Goal: Book appointment/travel/reservation

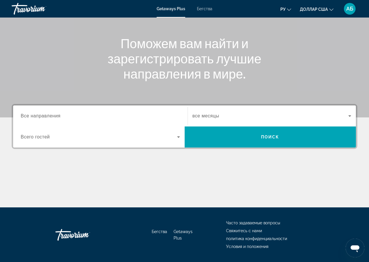
scroll to position [58, 0]
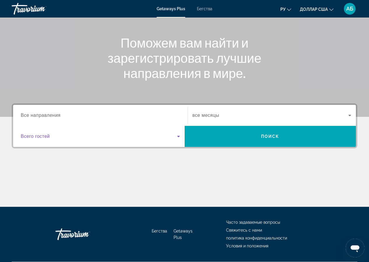
click at [79, 140] on span "Виджет поиска" at bounding box center [99, 136] width 156 height 7
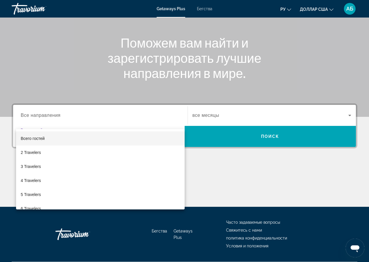
scroll to position [75, 0]
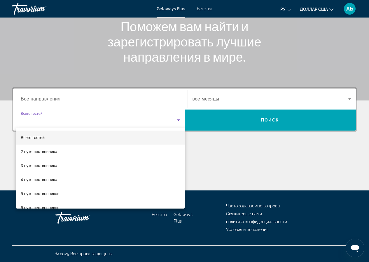
click at [86, 95] on div at bounding box center [184, 131] width 369 height 262
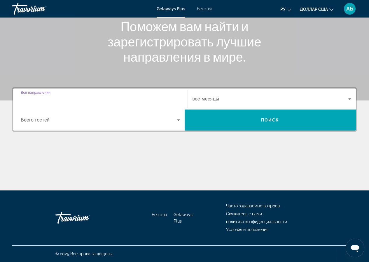
click at [83, 101] on input "Место назначения Все направления" at bounding box center [100, 99] width 159 height 7
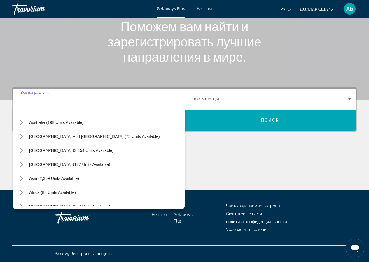
scroll to position [88, 0]
click at [72, 178] on span "Asia (2,359 units available)" at bounding box center [54, 178] width 50 height 5
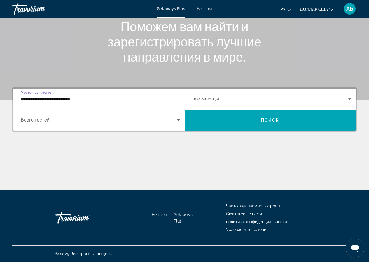
click at [97, 100] on input "**********" at bounding box center [100, 99] width 159 height 7
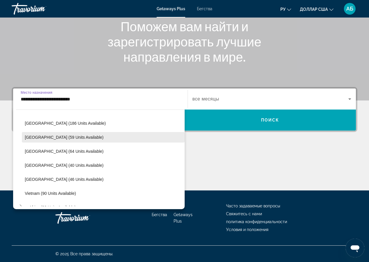
scroll to position [222, 0]
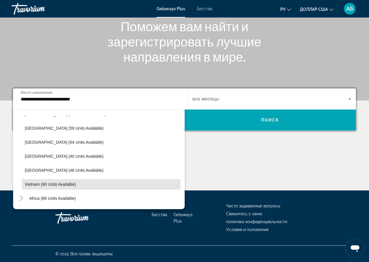
click at [63, 187] on span "Виджет поиска" at bounding box center [103, 184] width 163 height 14
type input "**********"
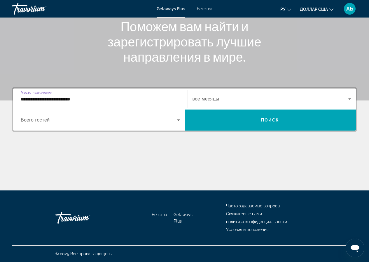
click at [102, 99] on input "**********" at bounding box center [100, 99] width 159 height 7
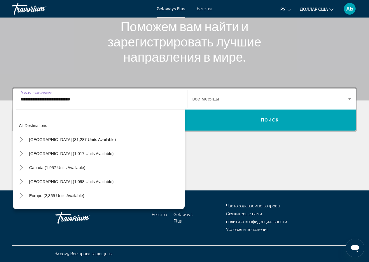
scroll to position [235, 0]
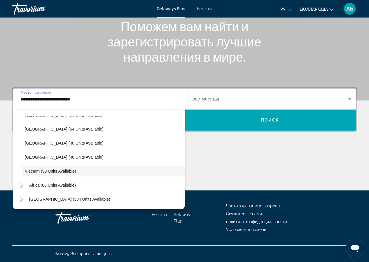
click at [101, 97] on input "**********" at bounding box center [100, 99] width 159 height 7
click at [138, 99] on input "**********" at bounding box center [100, 99] width 159 height 7
click at [237, 167] on div "Основное содержание" at bounding box center [185, 169] width 346 height 44
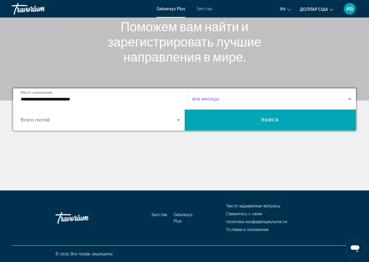
click at [222, 99] on span "Виджет поиска" at bounding box center [271, 98] width 156 height 7
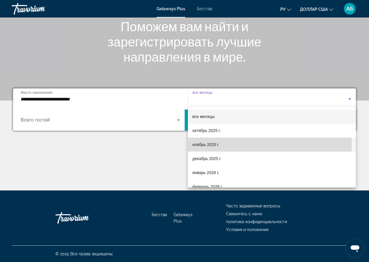
click at [213, 145] on font "ноябрь 2025 г." at bounding box center [206, 144] width 27 height 5
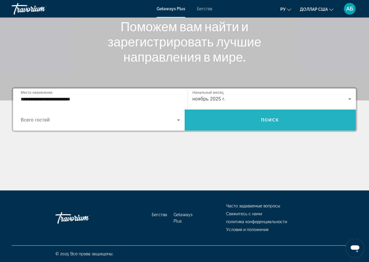
click at [283, 119] on span "Виджет поиска" at bounding box center [271, 120] width 172 height 14
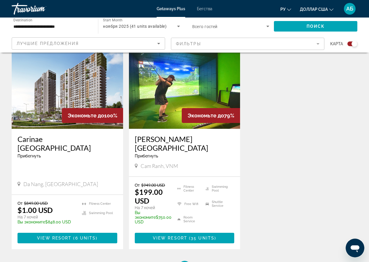
scroll to position [221, 0]
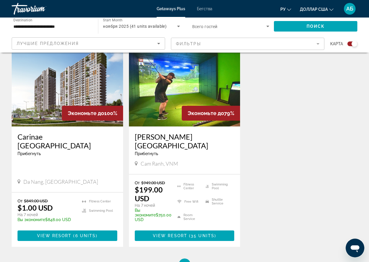
click at [179, 92] on img "Основное содержание" at bounding box center [185, 79] width 112 height 93
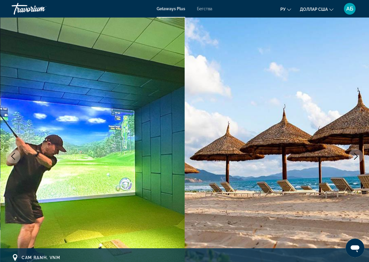
click at [356, 157] on icon "Next image" at bounding box center [356, 156] width 7 height 7
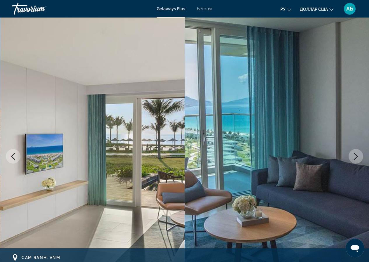
click at [356, 157] on icon "Next image" at bounding box center [356, 156] width 7 height 7
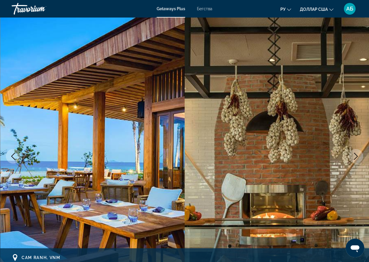
click at [356, 157] on icon "Next image" at bounding box center [356, 156] width 7 height 7
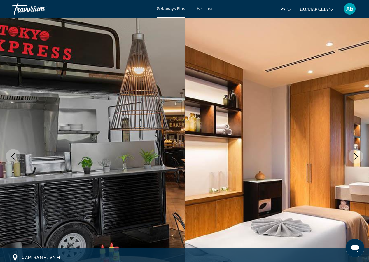
click at [356, 157] on icon "Next image" at bounding box center [356, 156] width 7 height 7
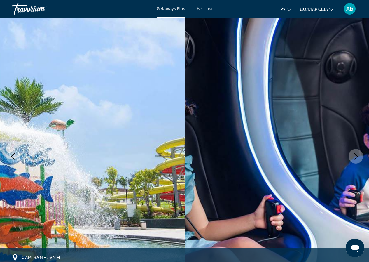
click at [356, 157] on icon "Next image" at bounding box center [356, 156] width 7 height 7
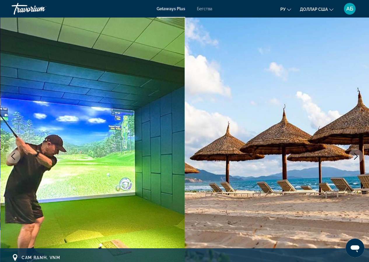
click at [356, 157] on icon "Next image" at bounding box center [356, 156] width 7 height 7
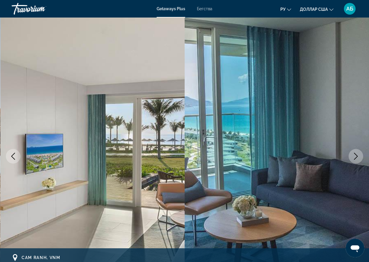
click at [356, 157] on icon "Next image" at bounding box center [356, 156] width 7 height 7
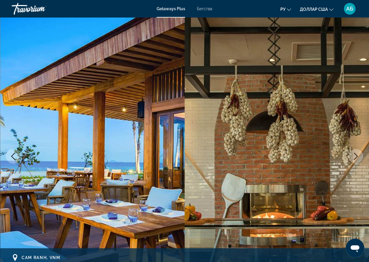
click at [356, 157] on icon "Next image" at bounding box center [356, 156] width 7 height 7
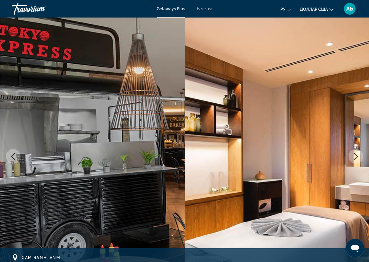
click at [356, 157] on icon "Next image" at bounding box center [356, 156] width 7 height 7
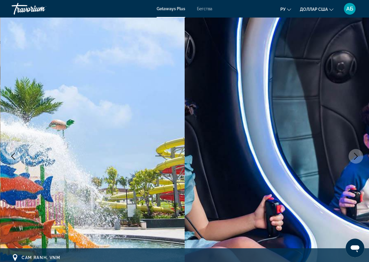
click at [356, 157] on icon "Next image" at bounding box center [356, 156] width 7 height 7
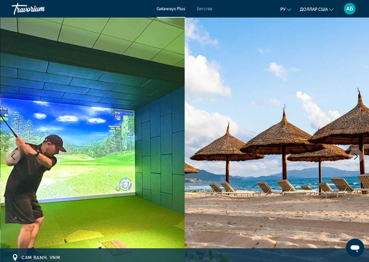
click at [356, 157] on icon "Next image" at bounding box center [356, 156] width 7 height 7
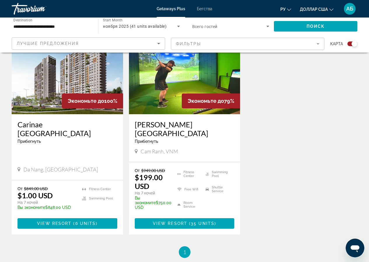
scroll to position [234, 0]
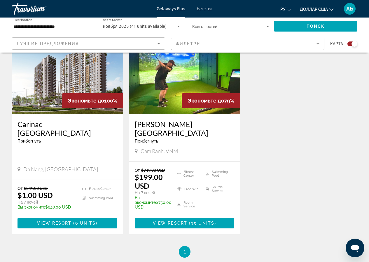
click at [164, 91] on img "Основное содержание" at bounding box center [185, 66] width 112 height 93
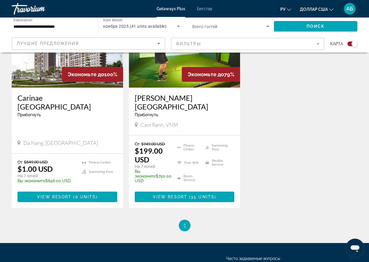
scroll to position [292, 0]
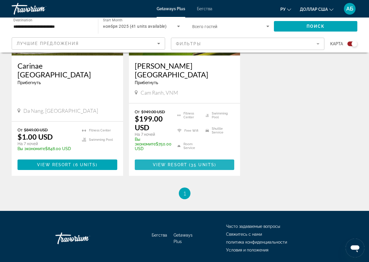
click at [201, 162] on span "35 units" at bounding box center [203, 164] width 24 height 5
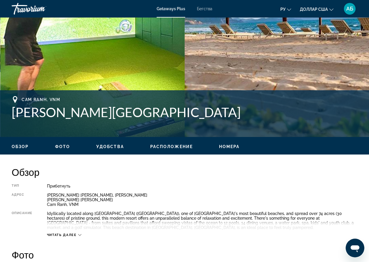
scroll to position [263, 0]
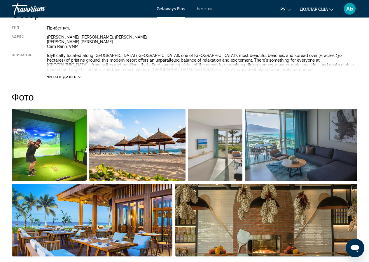
scroll to position [321, 0]
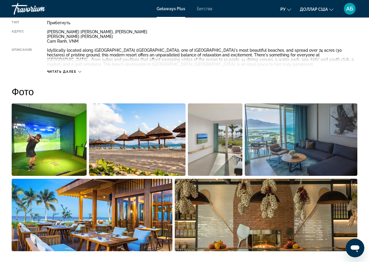
click at [80, 72] on icon "Основное содержание" at bounding box center [79, 71] width 3 height 3
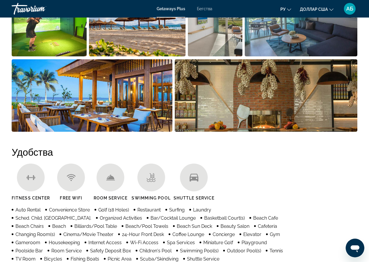
scroll to position [438, 0]
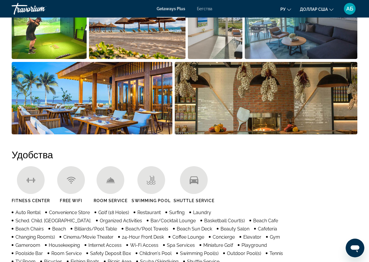
click at [289, 11] on icon "Изменить язык" at bounding box center [289, 10] width 4 height 4
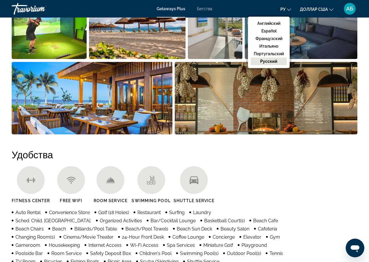
click at [277, 173] on ul "Fitness Center Free Wifi Room Service Swimming Pool Shuttle Service" at bounding box center [185, 186] width 346 height 41
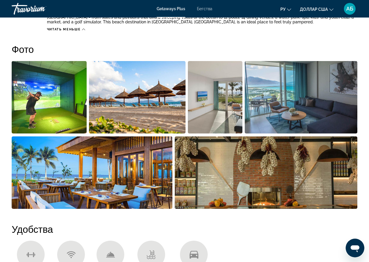
scroll to position [321, 0]
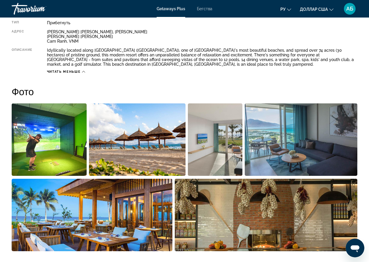
click at [83, 70] on icon "Основное содержание" at bounding box center [83, 71] width 3 height 3
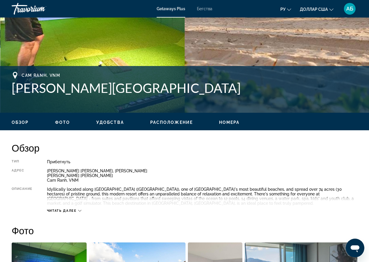
scroll to position [217, 0]
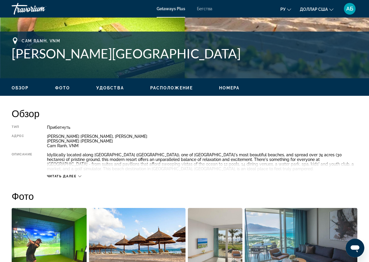
click at [78, 177] on div "Читать далее" at bounding box center [64, 176] width 34 height 4
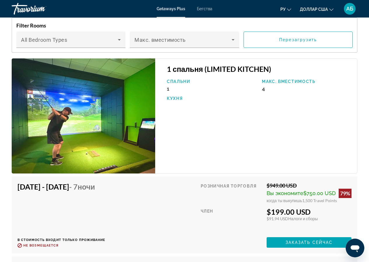
scroll to position [1086, 0]
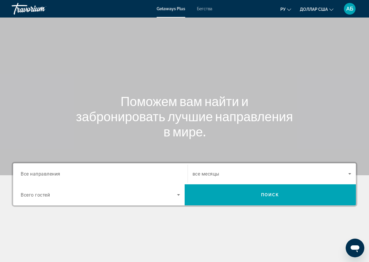
click at [116, 175] on input "Destination Все направления" at bounding box center [100, 173] width 159 height 7
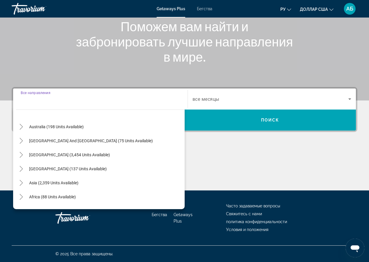
scroll to position [95, 0]
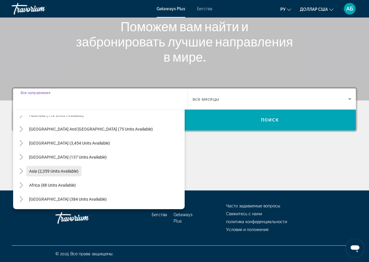
click at [68, 173] on span "Asia (2,359 units available)" at bounding box center [53, 171] width 49 height 5
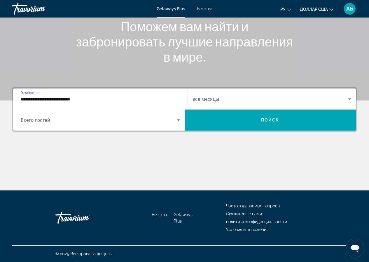
click at [102, 98] on input "**********" at bounding box center [100, 99] width 159 height 7
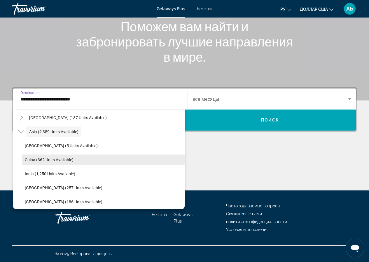
scroll to position [163, 0]
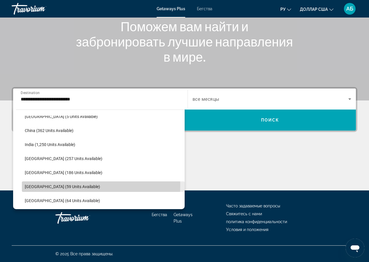
click at [74, 185] on span "[GEOGRAPHIC_DATA] (59 units available)" at bounding box center [62, 186] width 75 height 5
type input "**********"
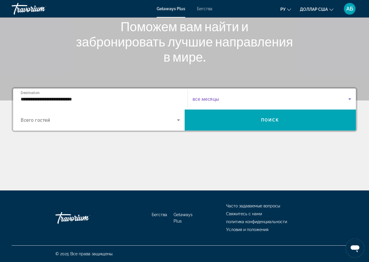
click at [257, 99] on span "Search widget" at bounding box center [271, 98] width 156 height 7
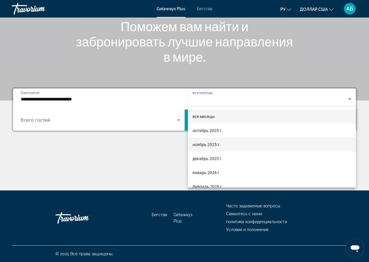
click at [211, 143] on font "ноябрь 2025 г." at bounding box center [207, 144] width 28 height 5
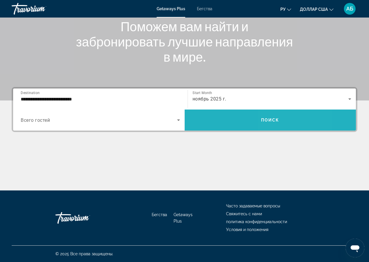
click at [288, 125] on span "Search widget" at bounding box center [271, 120] width 172 height 14
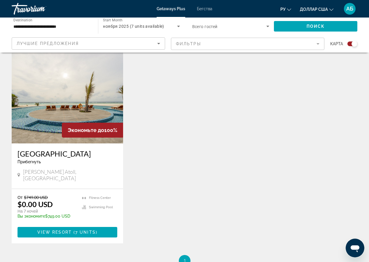
scroll to position [204, 0]
click at [55, 106] on img "Основное содержание" at bounding box center [68, 96] width 112 height 93
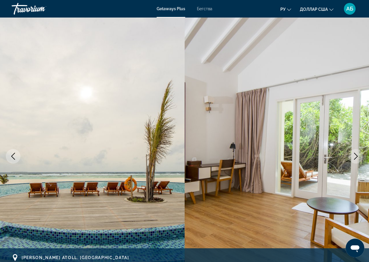
click at [358, 157] on icon "Next image" at bounding box center [356, 156] width 7 height 7
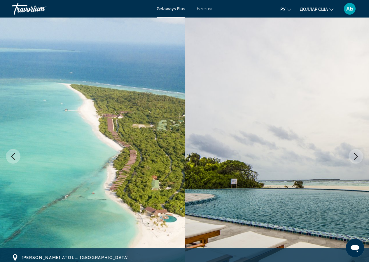
click at [358, 157] on icon "Next image" at bounding box center [356, 156] width 7 height 7
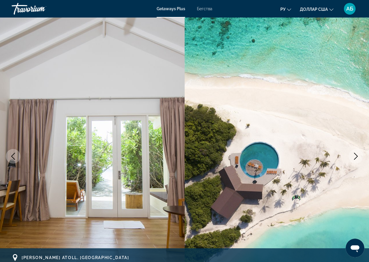
click at [358, 157] on icon "Next image" at bounding box center [356, 156] width 7 height 7
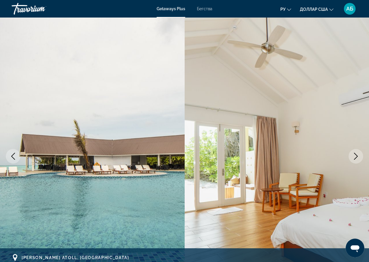
click at [358, 157] on icon "Next image" at bounding box center [356, 156] width 7 height 7
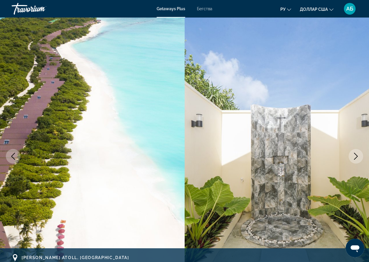
click at [358, 157] on icon "Next image" at bounding box center [356, 156] width 7 height 7
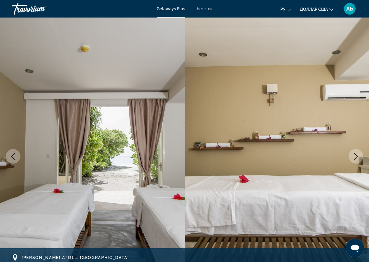
click at [358, 157] on icon "Next image" at bounding box center [356, 156] width 7 height 7
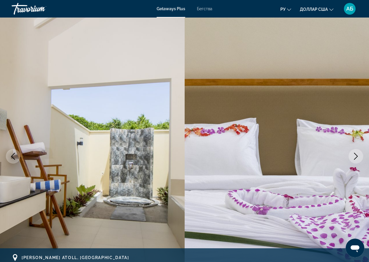
click at [358, 157] on icon "Next image" at bounding box center [356, 156] width 7 height 7
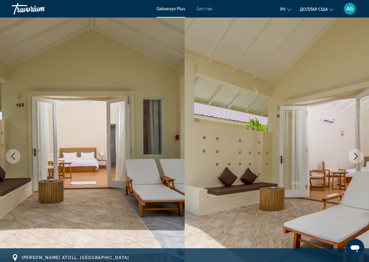
click at [358, 157] on icon "Next image" at bounding box center [356, 156] width 7 height 7
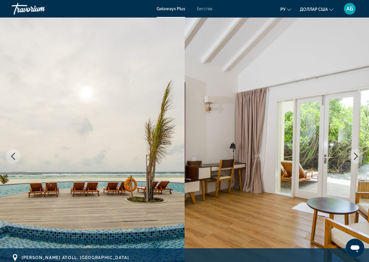
click at [358, 157] on icon "Next image" at bounding box center [356, 156] width 7 height 7
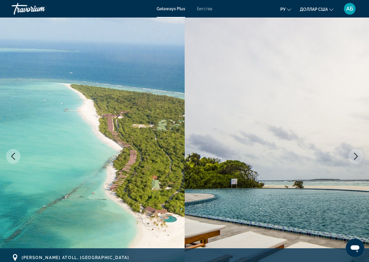
click at [357, 157] on icon "Next image" at bounding box center [356, 156] width 7 height 7
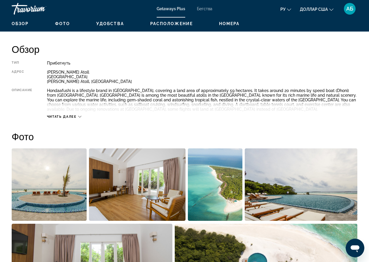
scroll to position [292, 0]
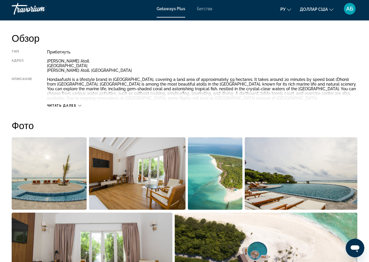
click at [80, 107] on div "Читать далее" at bounding box center [64, 106] width 34 height 4
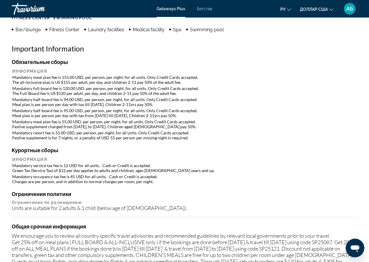
scroll to position [604, 0]
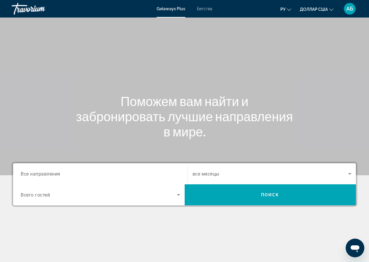
click at [78, 177] on div "Search widget" at bounding box center [100, 174] width 159 height 17
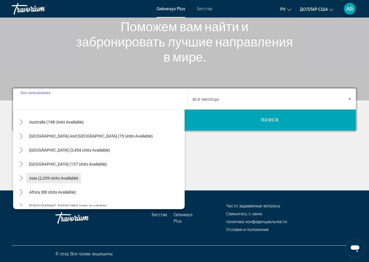
scroll to position [95, 0]
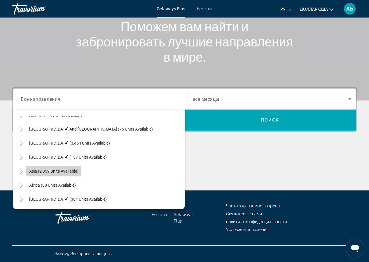
click at [68, 171] on span "Asia (2,359 units available)" at bounding box center [53, 171] width 49 height 5
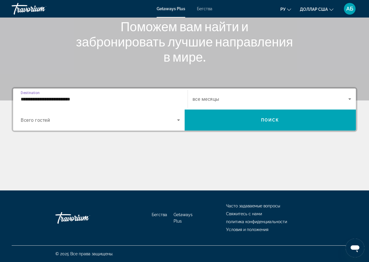
drag, startPoint x: 89, startPoint y: 97, endPoint x: 89, endPoint y: 102, distance: 4.4
click at [89, 98] on input "**********" at bounding box center [100, 99] width 159 height 7
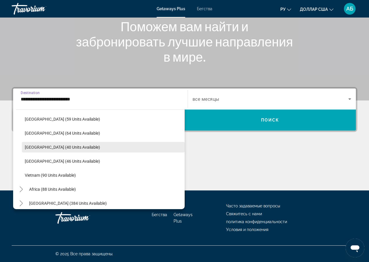
scroll to position [235, 0]
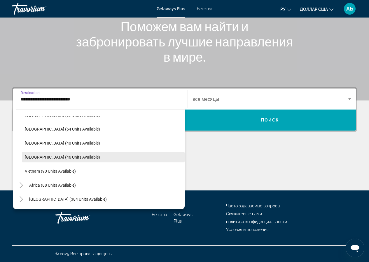
click at [71, 158] on span "[GEOGRAPHIC_DATA] (46 units available)" at bounding box center [62, 157] width 75 height 5
type input "**********"
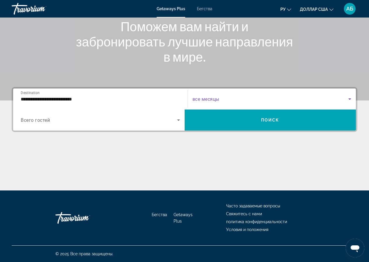
click at [236, 96] on span "Search widget" at bounding box center [271, 98] width 156 height 7
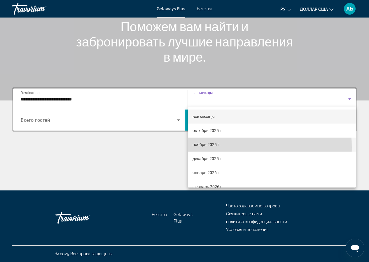
click at [217, 147] on span "ноябрь 2025 г." at bounding box center [207, 144] width 28 height 7
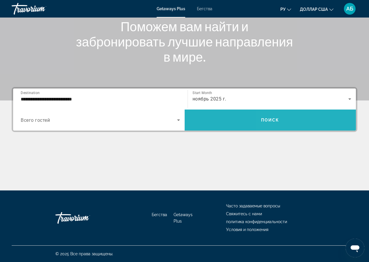
click at [269, 123] on span "Search widget" at bounding box center [271, 120] width 172 height 14
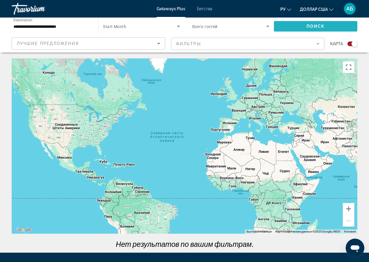
click at [317, 25] on span "Поиск" at bounding box center [316, 26] width 18 height 5
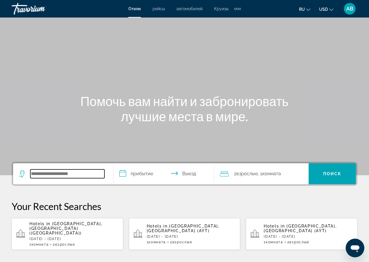
click at [61, 175] on input "Search widget" at bounding box center [67, 173] width 74 height 9
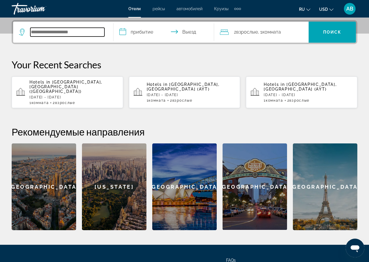
scroll to position [143, 0]
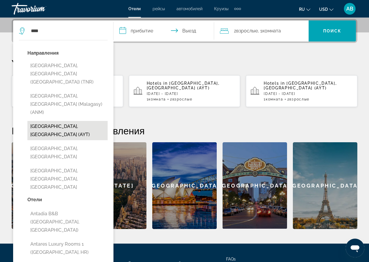
click at [54, 121] on button "Antalya, Turkey (AYT)" at bounding box center [67, 130] width 80 height 19
type input "**********"
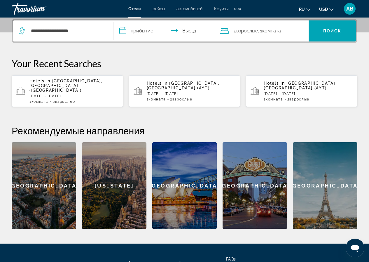
click at [147, 33] on input "**********" at bounding box center [165, 31] width 103 height 23
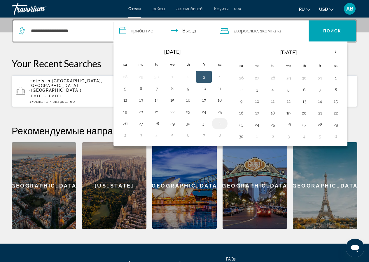
click at [217, 127] on button "1" at bounding box center [219, 123] width 9 height 8
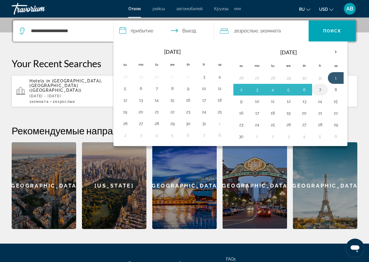
click at [321, 93] on button "7" at bounding box center [320, 90] width 9 height 8
type input "**********"
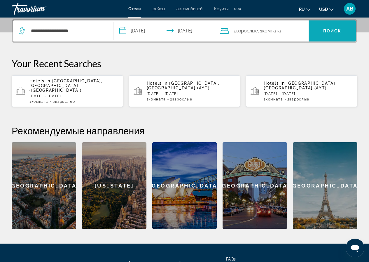
click at [347, 33] on span "Search widget" at bounding box center [332, 31] width 47 height 14
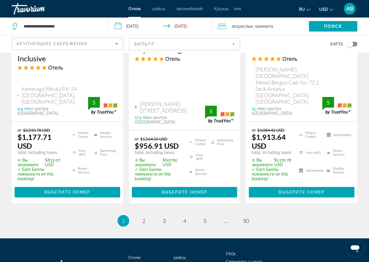
scroll to position [885, 0]
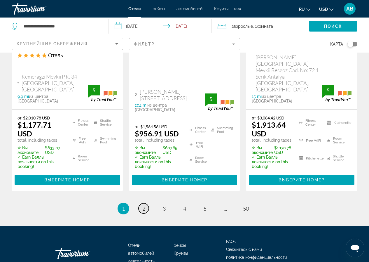
click at [145, 203] on link "page 2" at bounding box center [144, 208] width 10 height 10
